Goal: Check status: Check status

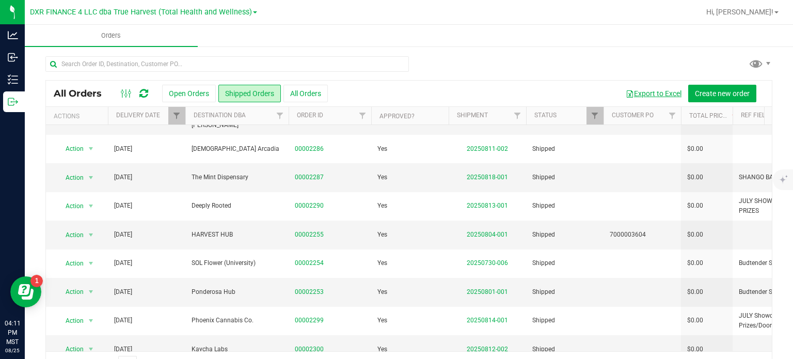
scroll to position [258, 0]
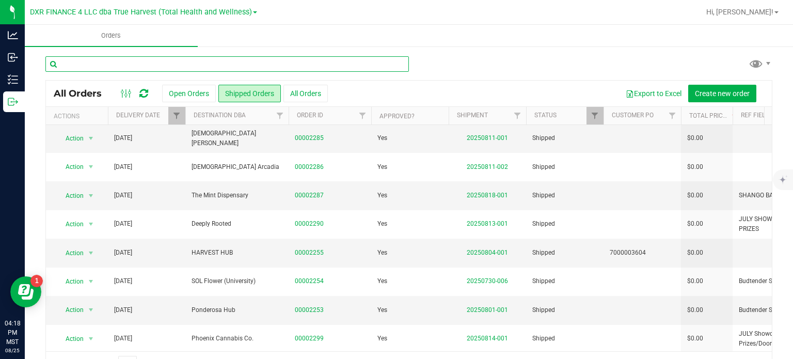
click at [144, 63] on input "text" at bounding box center [226, 63] width 363 height 15
type input "2316"
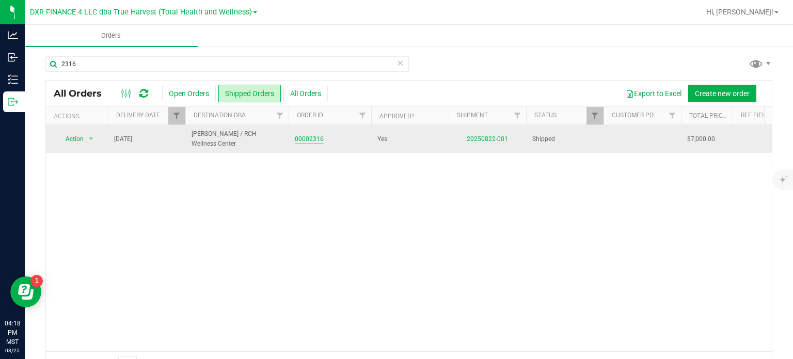
click at [304, 138] on link "00002316" at bounding box center [309, 139] width 29 height 10
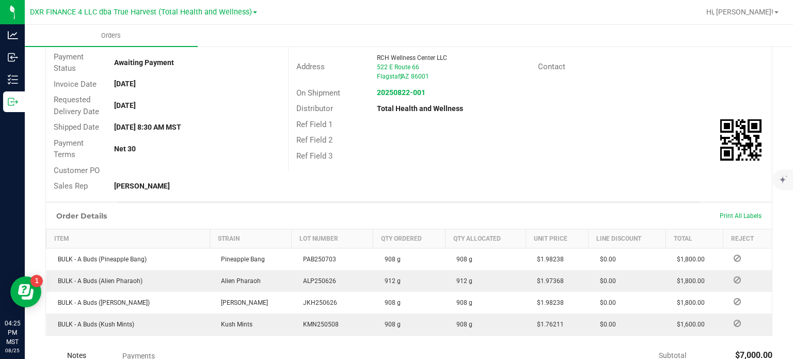
scroll to position [161, 0]
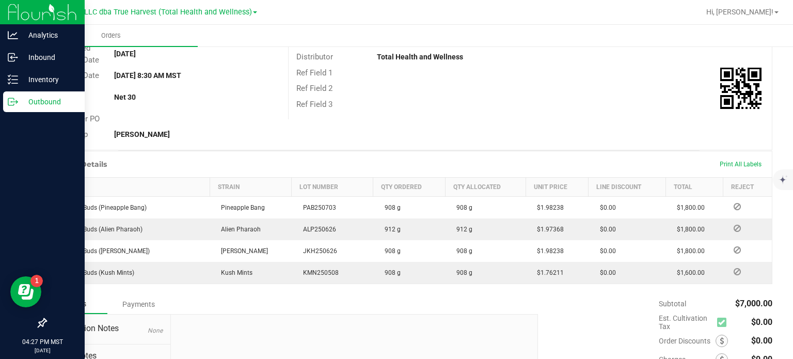
click at [26, 103] on p "Outbound" at bounding box center [49, 101] width 62 height 12
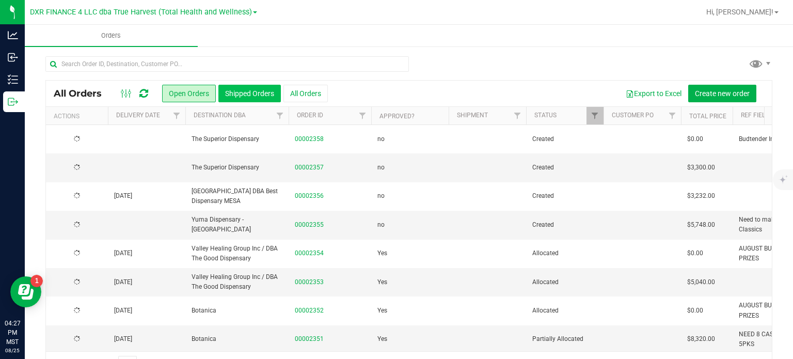
click at [254, 96] on button "Shipped Orders" at bounding box center [249, 94] width 62 height 18
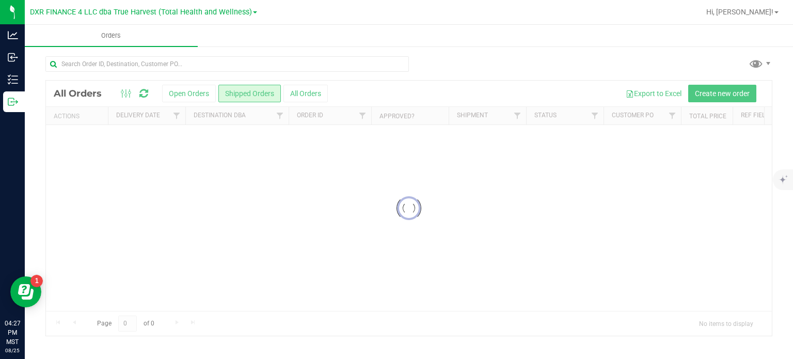
click at [139, 66] on input "text" at bounding box center [226, 63] width 363 height 15
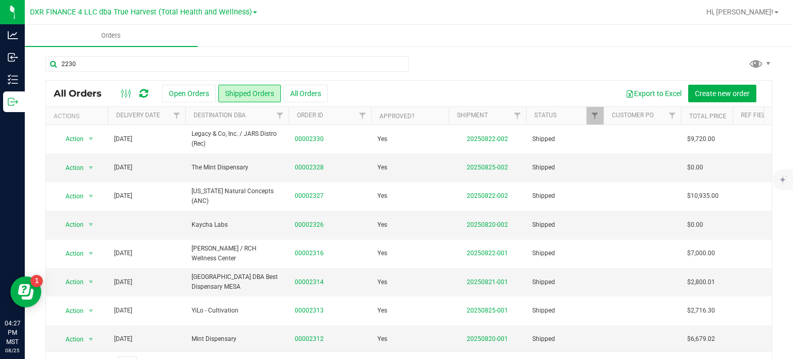
type input "2230"
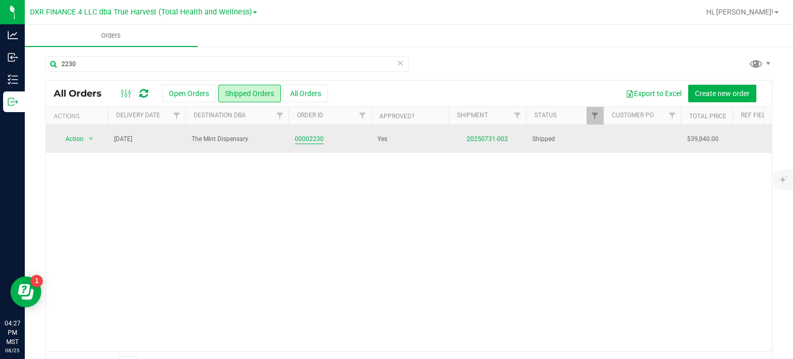
click at [305, 140] on link "00002230" at bounding box center [309, 139] width 29 height 10
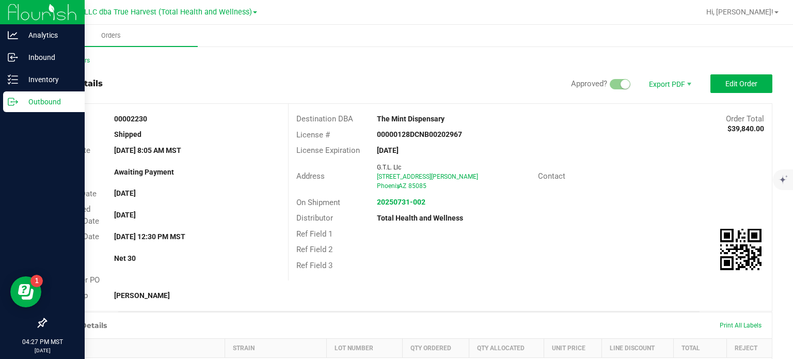
click at [22, 97] on p "Outbound" at bounding box center [49, 101] width 62 height 12
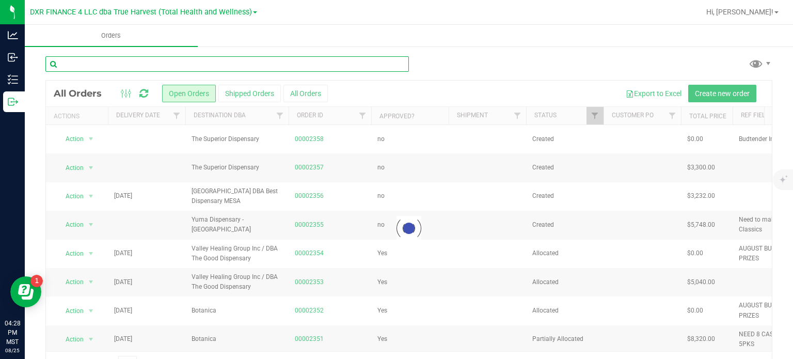
click at [227, 63] on input "text" at bounding box center [226, 63] width 363 height 15
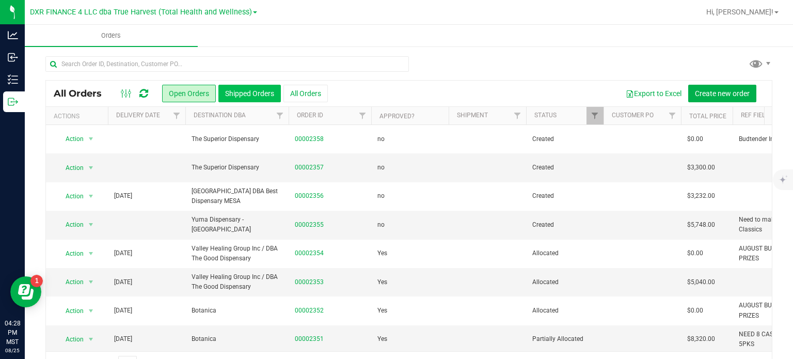
click at [232, 93] on button "Shipped Orders" at bounding box center [249, 94] width 62 height 18
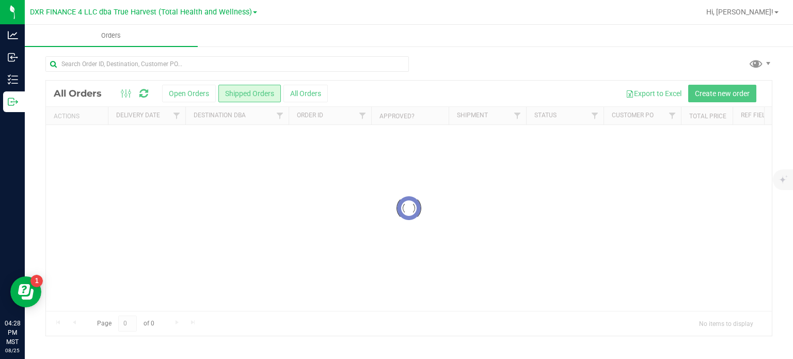
click at [208, 72] on div at bounding box center [226, 68] width 363 height 24
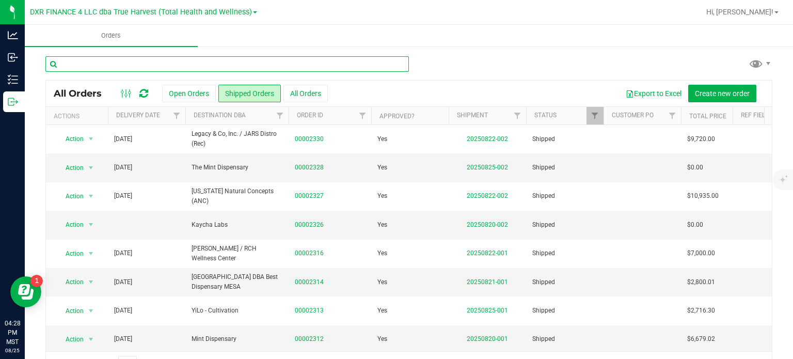
click at [208, 70] on input "text" at bounding box center [226, 63] width 363 height 15
type input "2330"
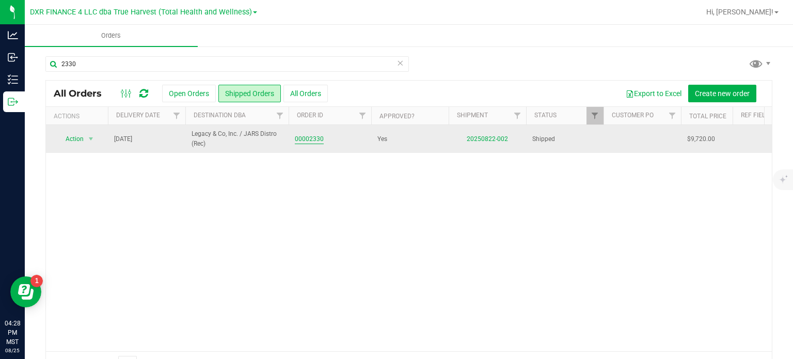
click at [318, 136] on link "00002330" at bounding box center [309, 139] width 29 height 10
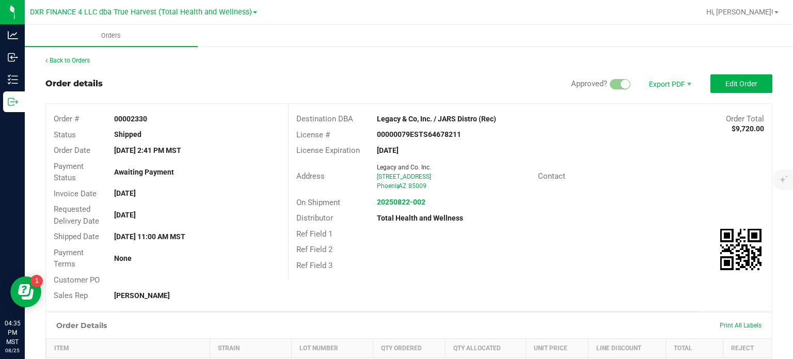
click at [557, 173] on span "Contact" at bounding box center [551, 175] width 27 height 9
click at [162, 219] on div "[DATE]" at bounding box center [196, 215] width 181 height 11
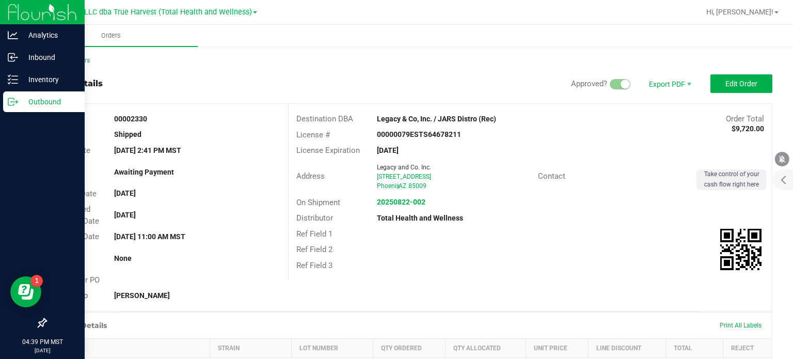
click at [15, 94] on div "Outbound" at bounding box center [44, 101] width 82 height 21
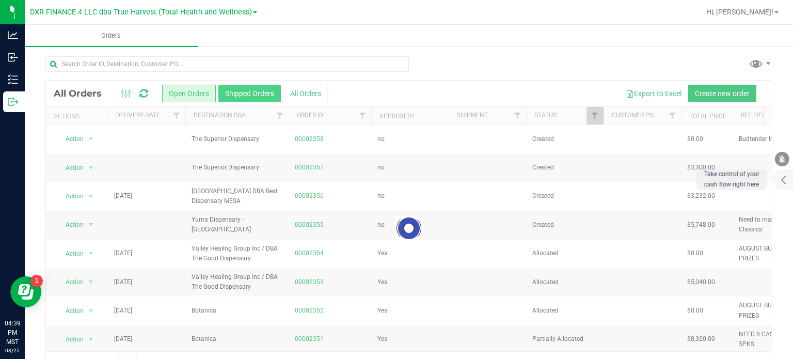
click at [239, 93] on button "Shipped Orders" at bounding box center [249, 94] width 62 height 18
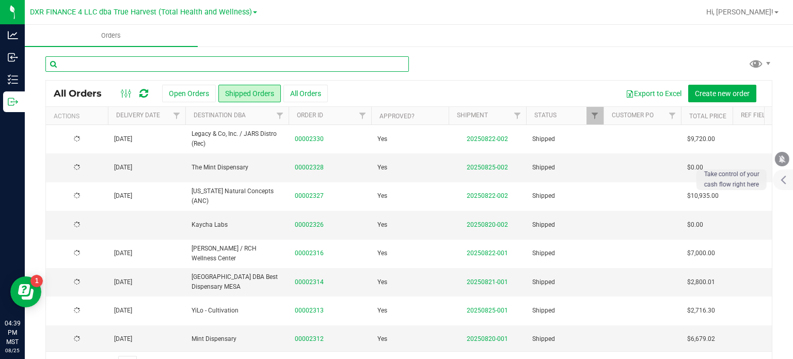
click at [117, 70] on input "text" at bounding box center [226, 63] width 363 height 15
type input "2327"
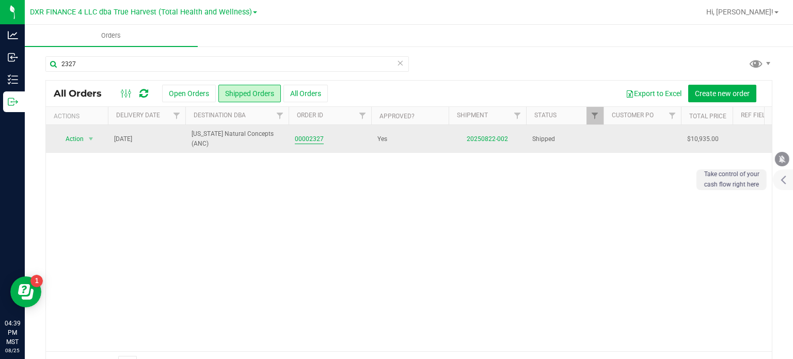
click at [311, 139] on link "00002327" at bounding box center [309, 139] width 29 height 10
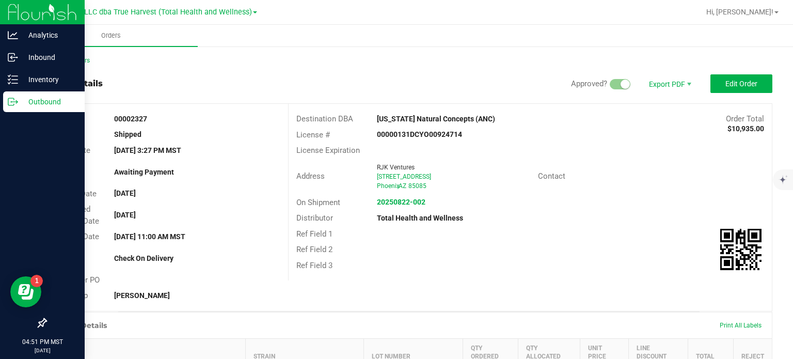
click at [26, 101] on p "Outbound" at bounding box center [49, 101] width 62 height 12
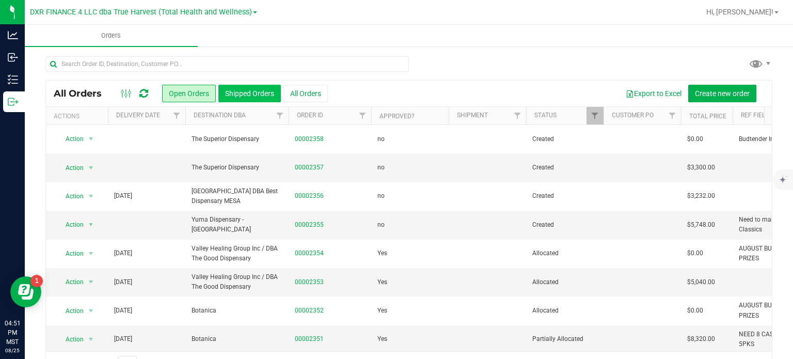
click at [238, 90] on button "Shipped Orders" at bounding box center [249, 94] width 62 height 18
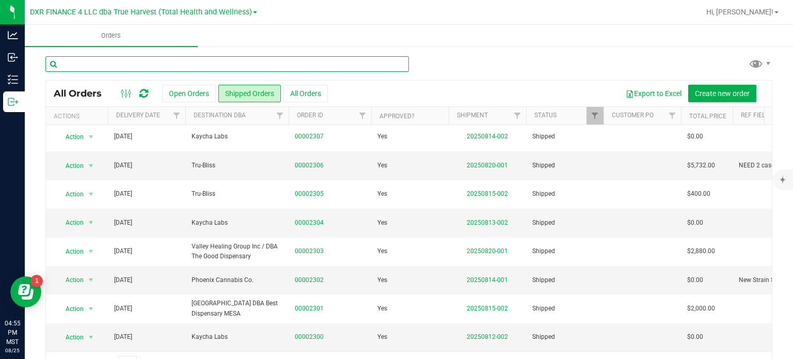
click at [137, 61] on input "text" at bounding box center [226, 63] width 363 height 15
type input "2311"
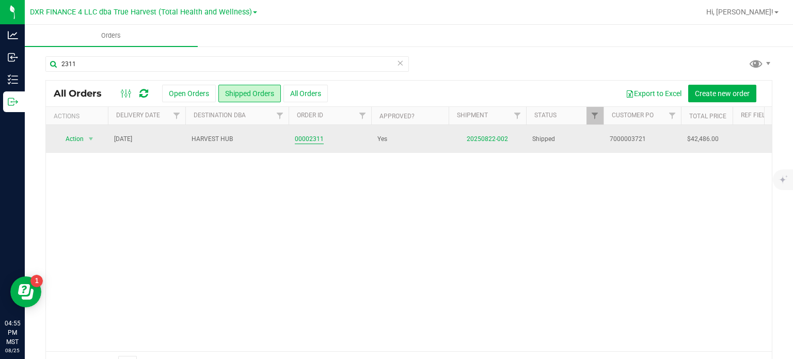
click at [314, 134] on link "00002311" at bounding box center [309, 139] width 29 height 10
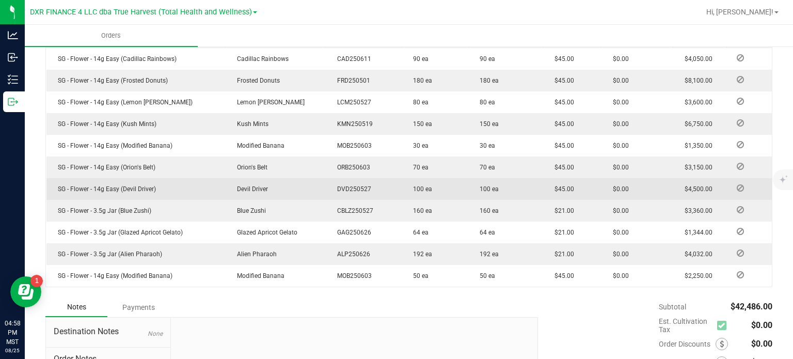
scroll to position [258, 0]
